Goal: Task Accomplishment & Management: Complete application form

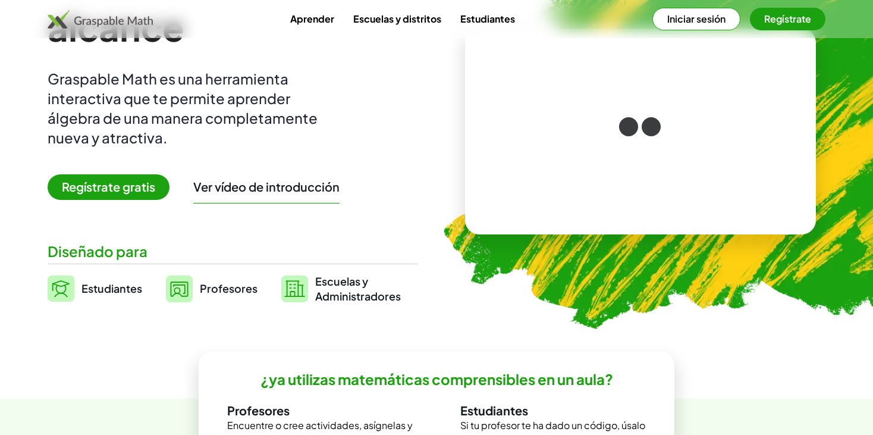
scroll to position [119, 0]
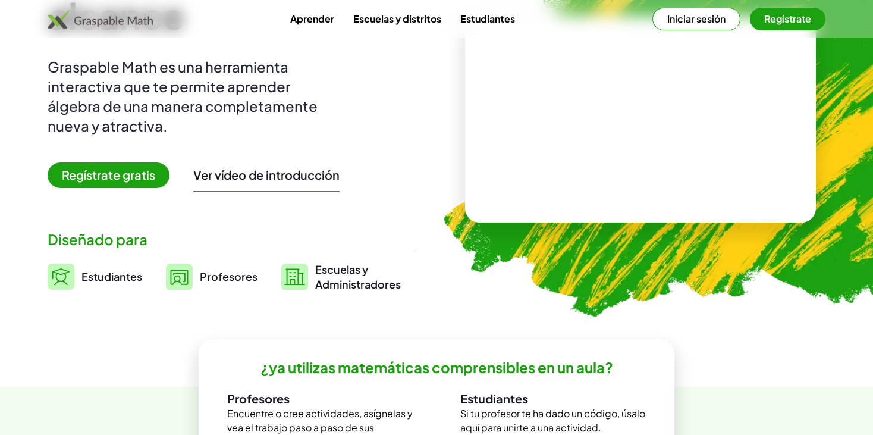
click at [111, 272] on span "Estudiantes" at bounding box center [111, 276] width 61 height 14
click at [62, 269] on img at bounding box center [61, 276] width 27 height 26
click at [155, 281] on div "Estudiantes Profesores Escuelas y Administradores" at bounding box center [233, 277] width 370 height 30
click at [446, 361] on h2 "¿ya utilizas matemáticas comprensibles en un aula?" at bounding box center [436, 367] width 352 height 18
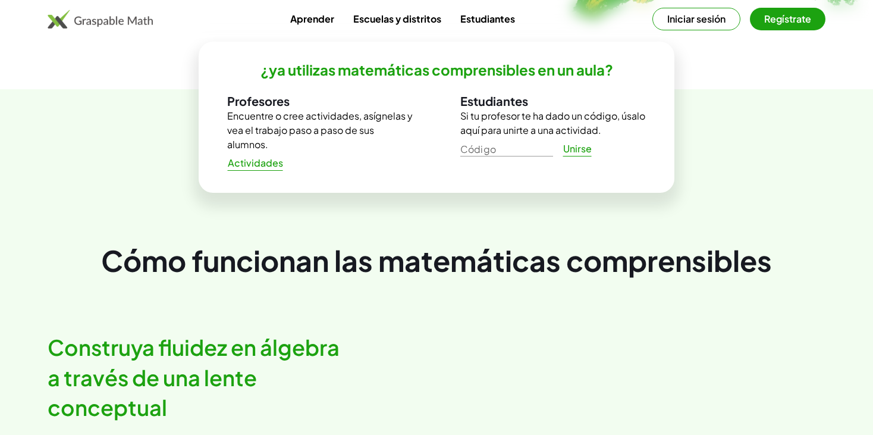
drag, startPoint x: 440, startPoint y: 336, endPoint x: 392, endPoint y: 314, distance: 52.9
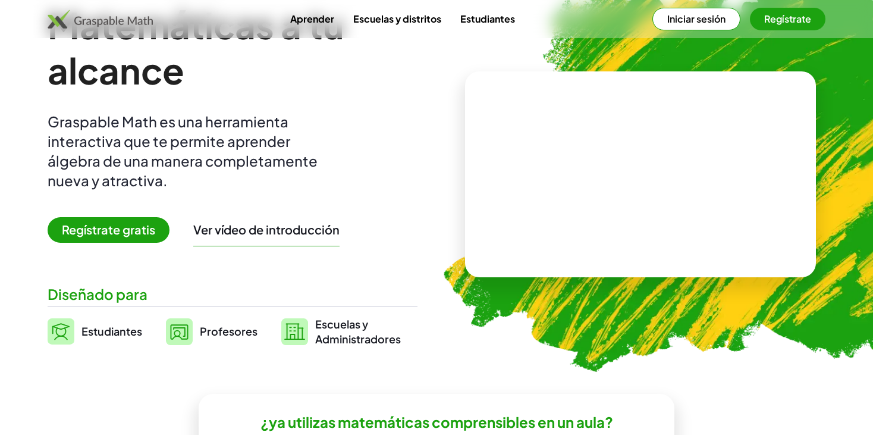
scroll to position [0, 0]
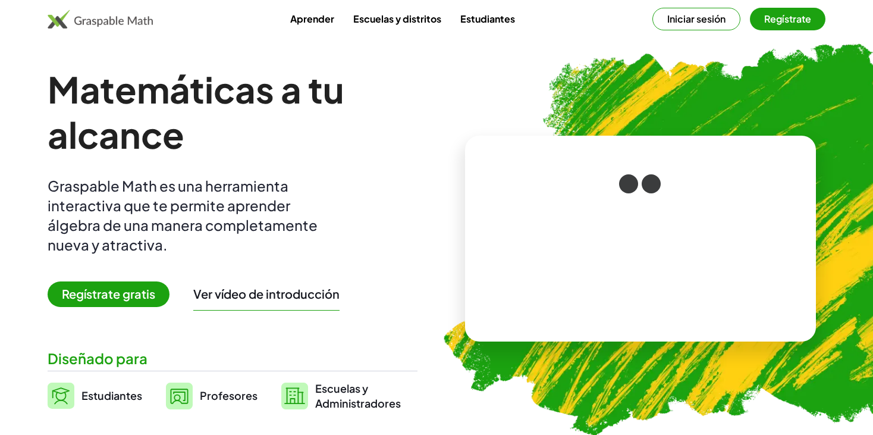
click at [304, 23] on link "Aprender" at bounding box center [312, 19] width 63 height 22
click at [147, 291] on span "Regístrate gratis" at bounding box center [109, 294] width 122 height 26
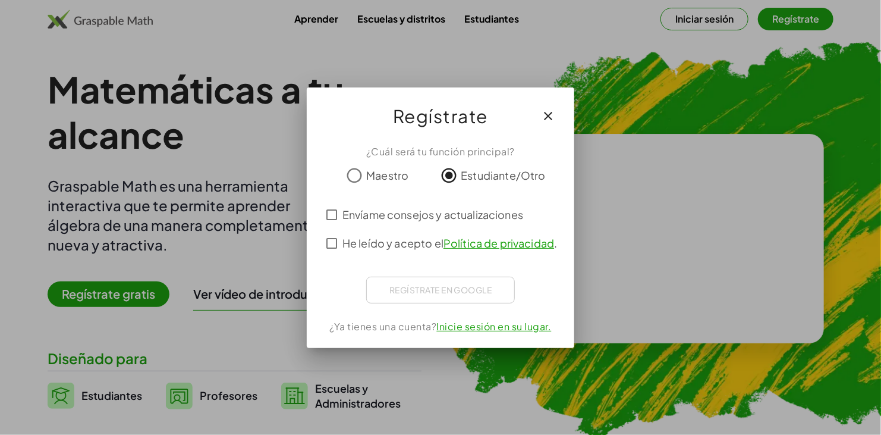
click at [436, 288] on div "Regístrate en Google Inicio sesión con Google Inicio sesión con Google. Se abre…" at bounding box center [440, 289] width 149 height 27
